Goal: Transaction & Acquisition: Purchase product/service

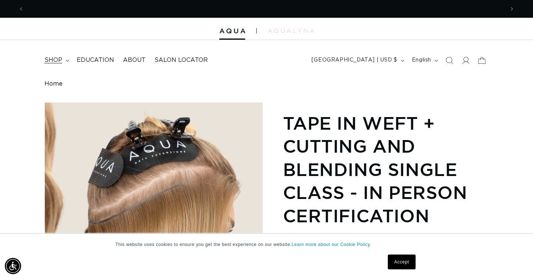
scroll to position [0, 480]
click at [55, 59] on span "shop" at bounding box center [53, 60] width 18 height 8
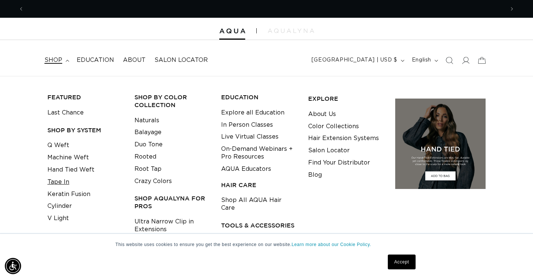
click at [61, 182] on link "Tape In" at bounding box center [58, 182] width 22 height 12
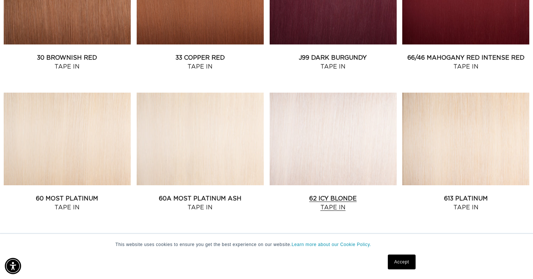
scroll to position [770, 0]
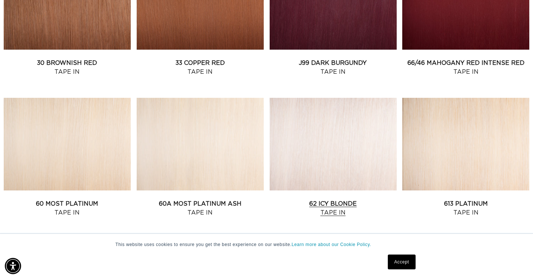
click at [360, 199] on link "62 Icy Blonde Tape In" at bounding box center [333, 208] width 127 height 18
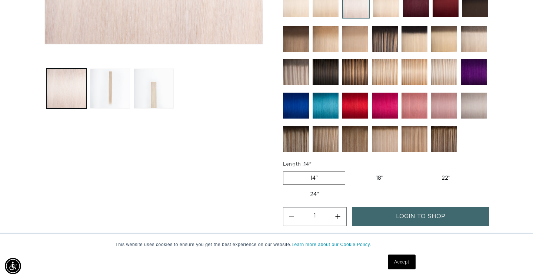
scroll to position [0, 480]
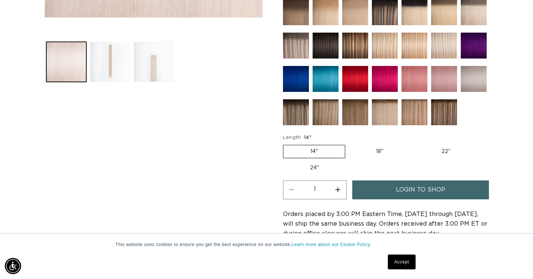
click at [376, 152] on label "18" Variant sold out or unavailable" at bounding box center [379, 151] width 61 height 13
click at [349, 144] on input "18" Variant sold out or unavailable" at bounding box center [349, 143] width 0 height 0
radio input "true"
click at [153, 68] on button "Load image 3 in gallery view" at bounding box center [154, 62] width 40 height 40
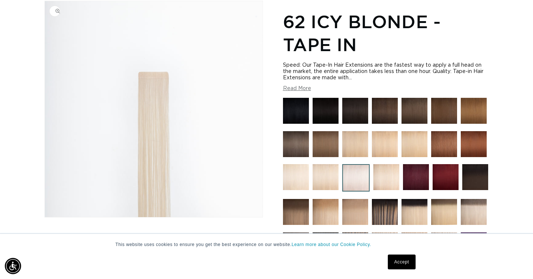
scroll to position [0, 0]
click at [158, 104] on img "Gallery Viewer" at bounding box center [154, 109] width 218 height 216
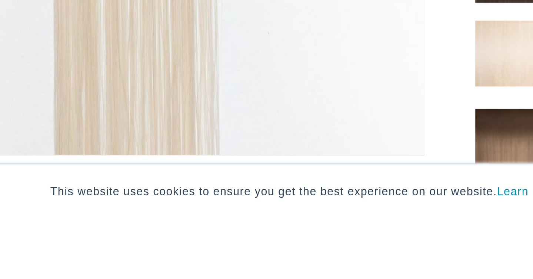
scroll to position [0, 961]
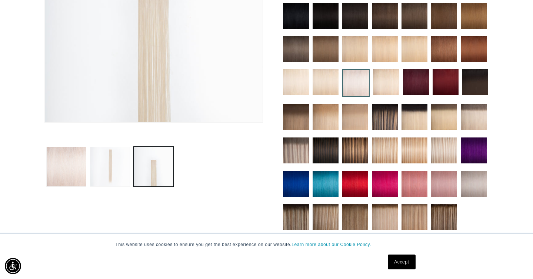
click at [104, 167] on button "Load image 2 in gallery view" at bounding box center [110, 167] width 40 height 40
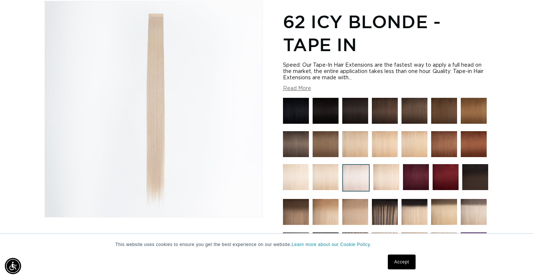
scroll to position [0, 0]
click at [390, 180] on img at bounding box center [386, 177] width 26 height 26
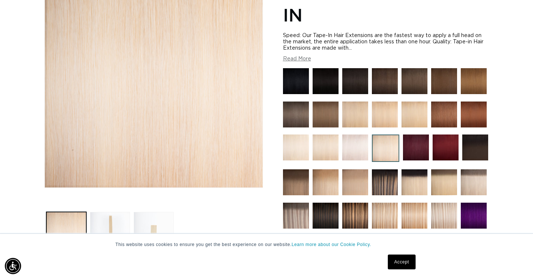
scroll to position [0, 480]
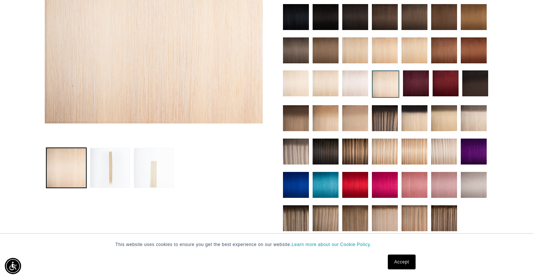
click at [151, 181] on button "Load image 3 in gallery view" at bounding box center [154, 168] width 40 height 40
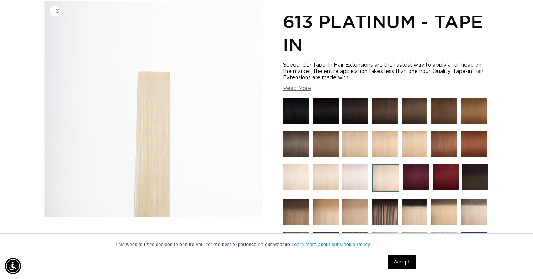
scroll to position [0, 961]
click at [159, 160] on img "Gallery Viewer" at bounding box center [154, 109] width 218 height 216
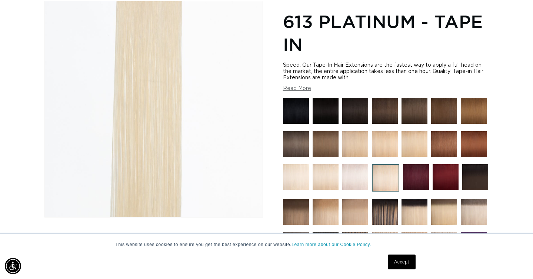
scroll to position [39, 0]
